Goal: Information Seeking & Learning: Learn about a topic

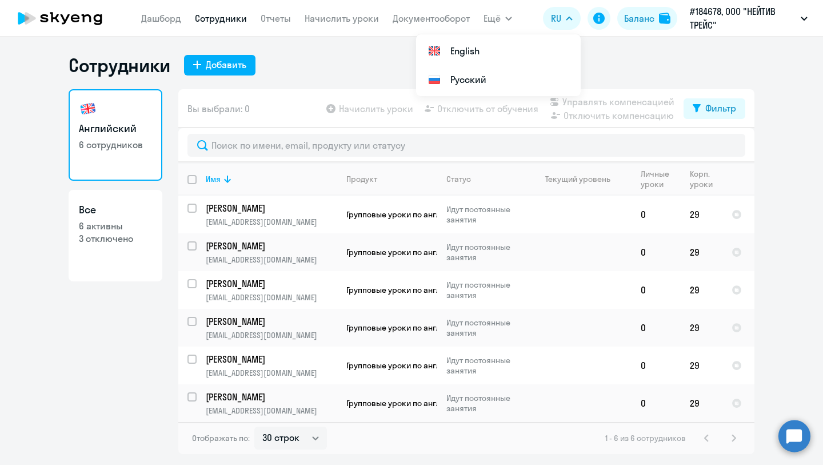
select select "30"
click at [281, 211] on p "[PERSON_NAME]" at bounding box center [270, 208] width 129 height 13
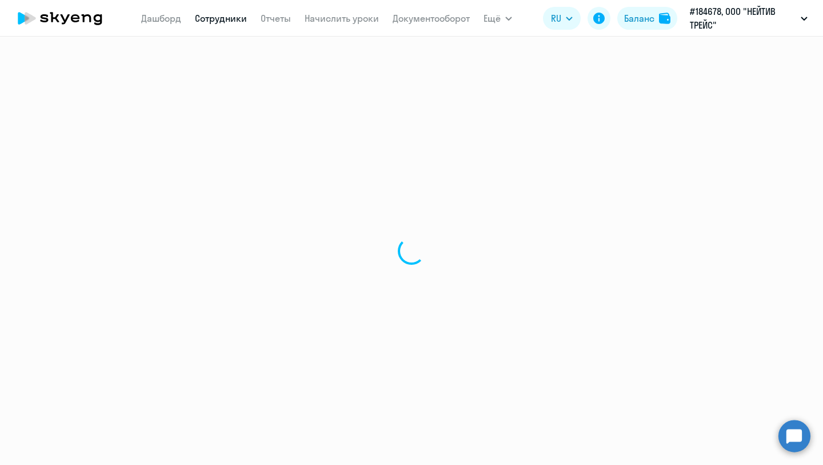
select select "english"
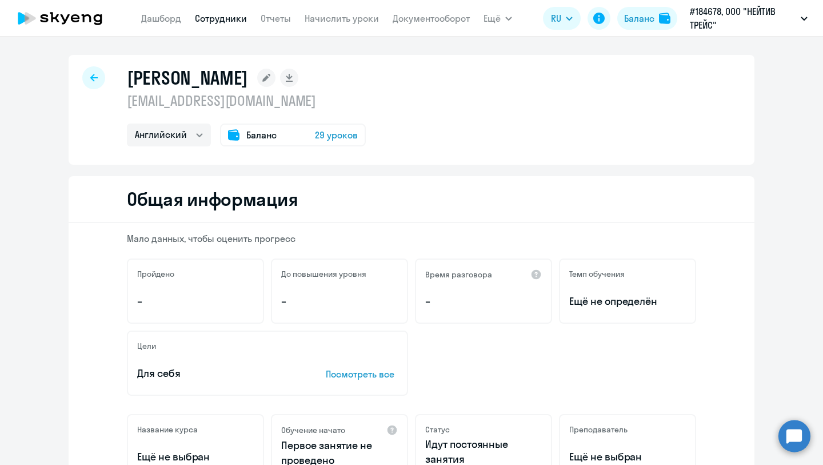
click at [87, 75] on div at bounding box center [93, 77] width 23 height 23
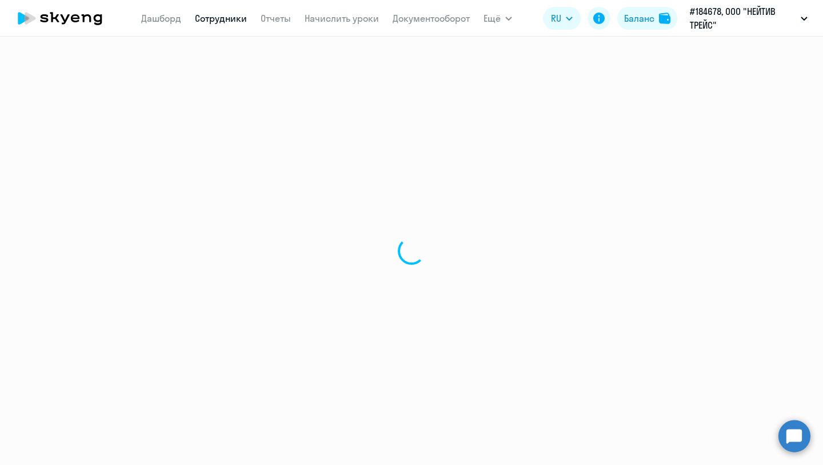
select select "30"
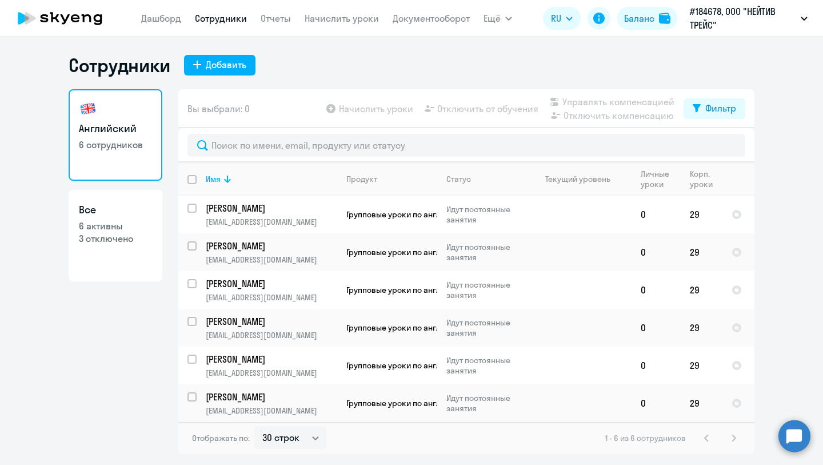
click at [120, 226] on p "6 активны" at bounding box center [115, 225] width 73 height 13
select select "30"
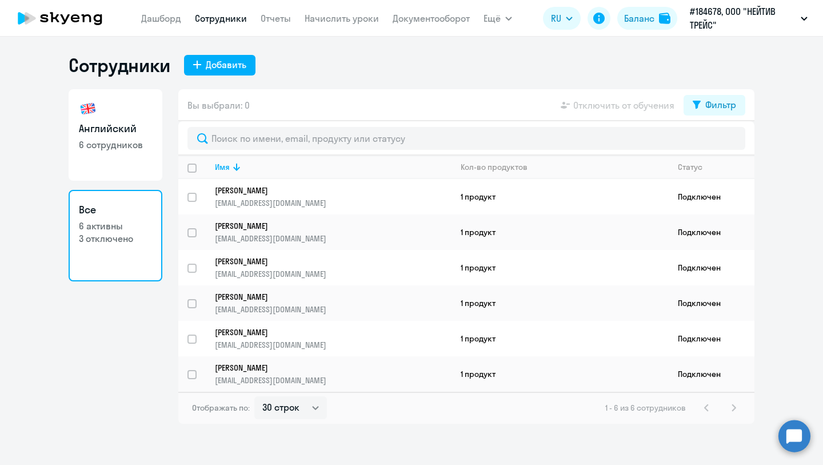
click at [120, 125] on h3 "Английский" at bounding box center [115, 128] width 73 height 15
select select "30"
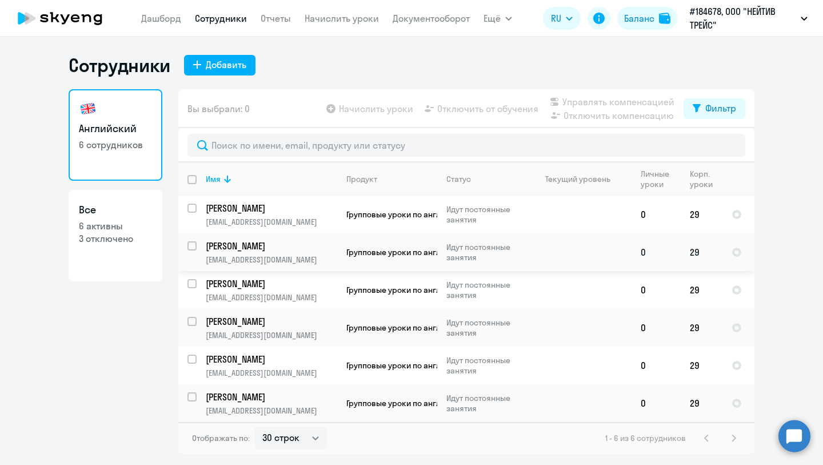
click at [257, 252] on td "[PERSON_NAME] [PERSON_NAME][EMAIL_ADDRESS][DOMAIN_NAME]" at bounding box center [267, 252] width 141 height 38
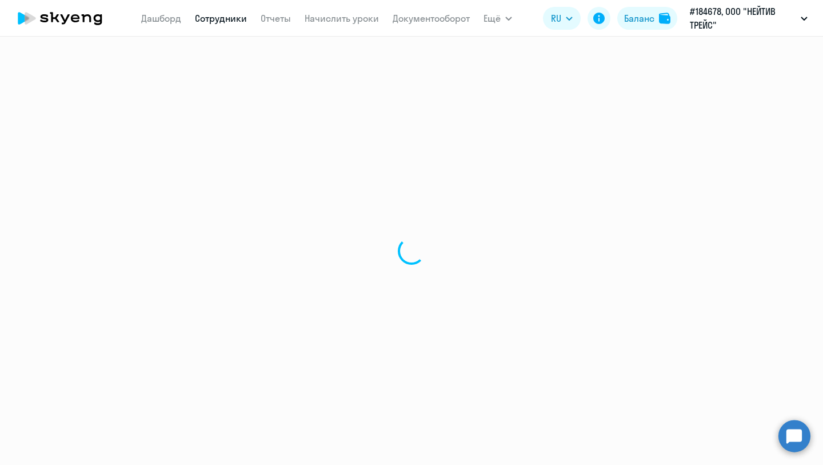
select select "english"
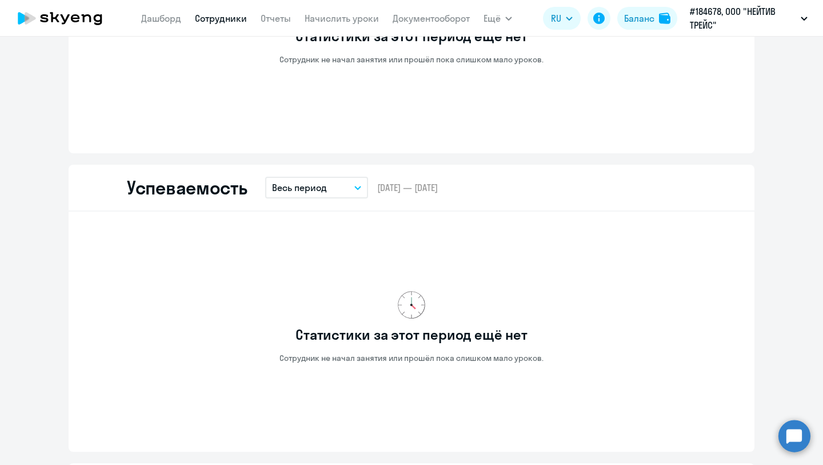
scroll to position [722, 0]
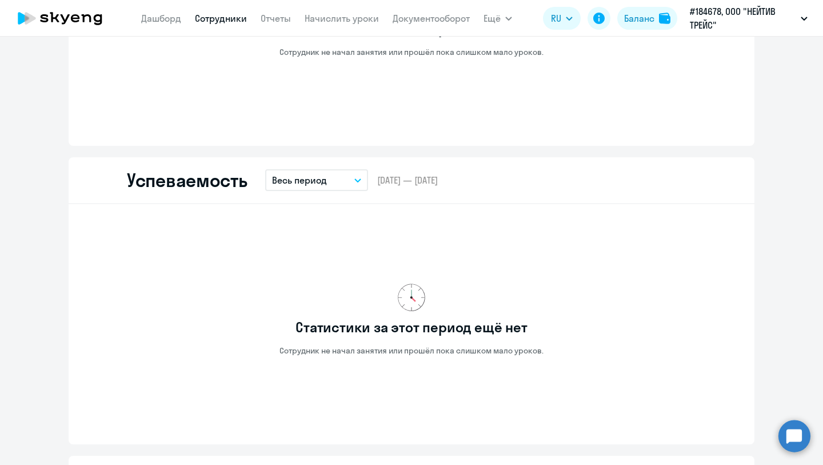
select select "30"
